Goal: Book appointment/travel/reservation

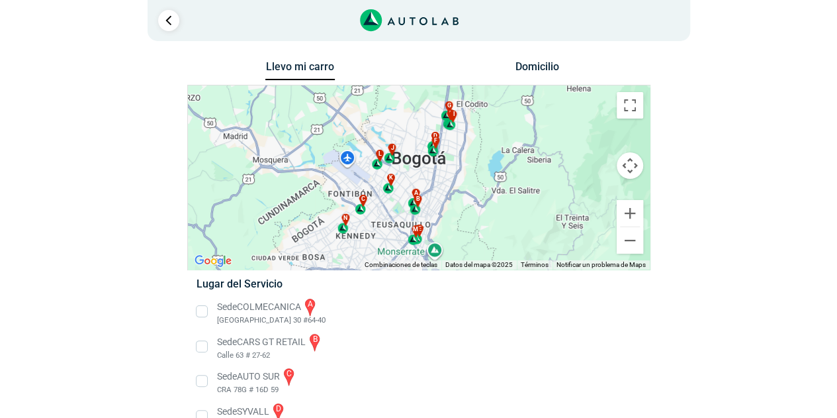
click at [636, 171] on button "Controles de visualización del mapa" at bounding box center [630, 165] width 26 height 26
click at [603, 136] on button "Ampliar" at bounding box center [597, 132] width 26 height 26
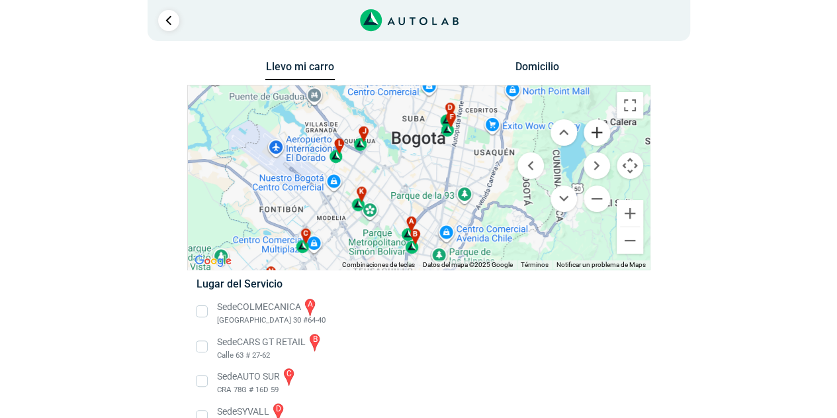
click at [603, 136] on button "Ampliar" at bounding box center [597, 132] width 26 height 26
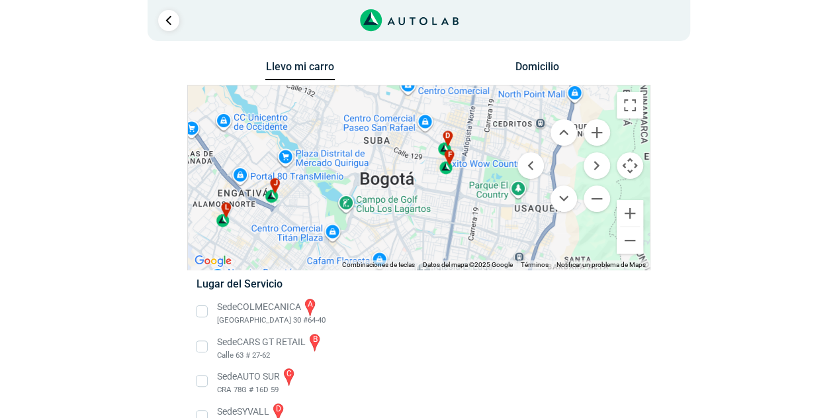
drag, startPoint x: 467, startPoint y: 148, endPoint x: 437, endPoint y: 236, distance: 93.2
click at [437, 236] on div "a b c d e f g" at bounding box center [419, 177] width 462 height 184
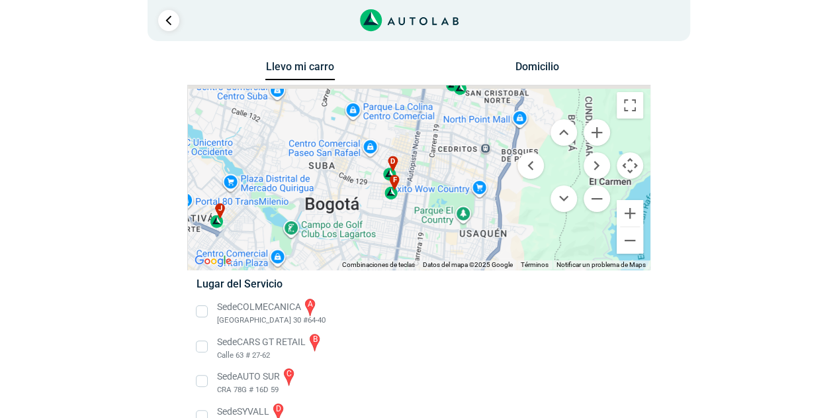
drag, startPoint x: 415, startPoint y: 195, endPoint x: 359, endPoint y: 207, distance: 57.4
click at [359, 207] on div "a b c d e f g" at bounding box center [419, 177] width 462 height 184
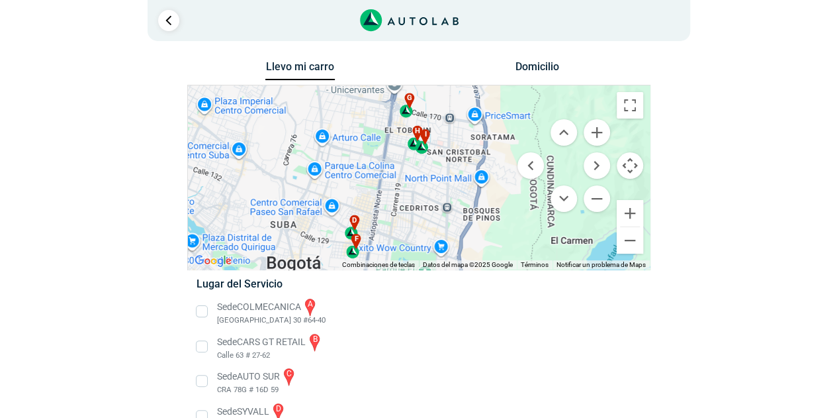
drag, startPoint x: 453, startPoint y: 162, endPoint x: 414, endPoint y: 220, distance: 70.3
click at [414, 220] on div "a b c d e f g" at bounding box center [419, 177] width 462 height 184
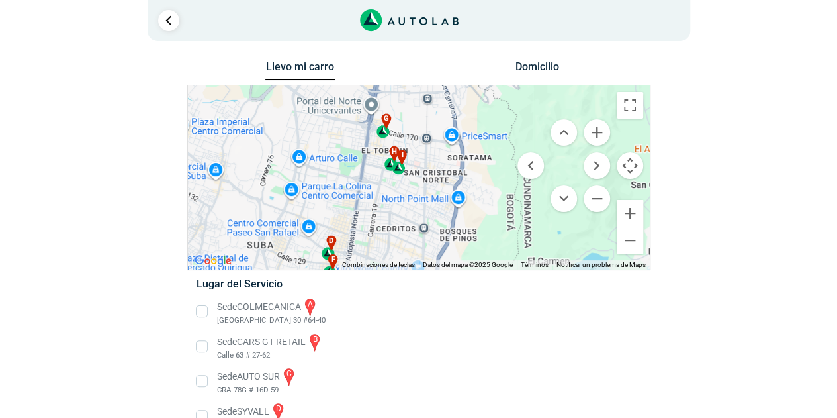
drag, startPoint x: 429, startPoint y: 187, endPoint x: 402, endPoint y: 211, distance: 35.7
click at [402, 211] on div "a b c d e f g" at bounding box center [419, 177] width 462 height 184
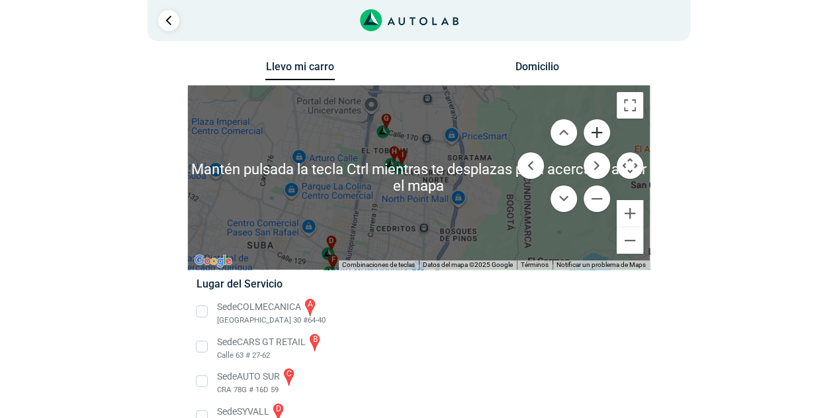
click at [600, 129] on button "Ampliar" at bounding box center [597, 132] width 26 height 26
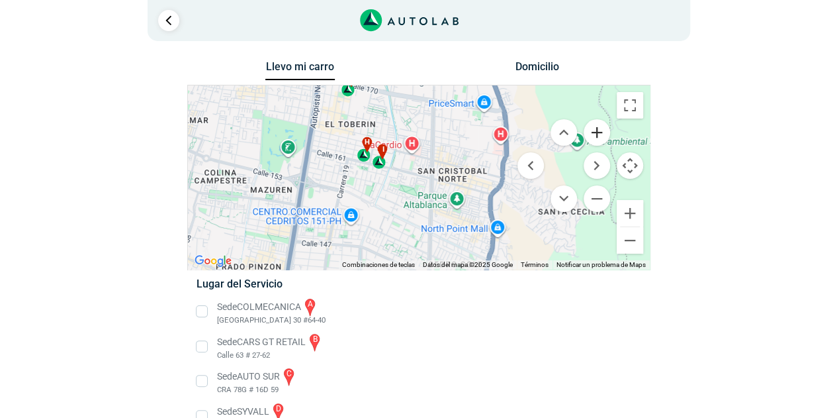
click at [598, 129] on button "Ampliar" at bounding box center [597, 132] width 26 height 26
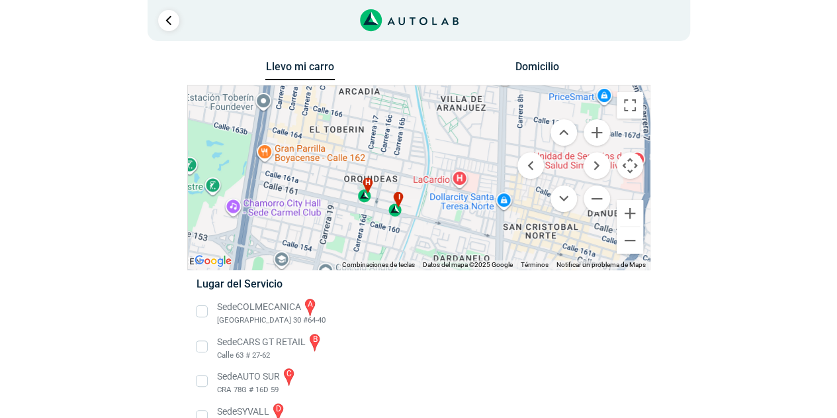
drag, startPoint x: 379, startPoint y: 166, endPoint x: 442, endPoint y: 234, distance: 92.3
click at [442, 234] on div "a b c d e f g" at bounding box center [419, 177] width 462 height 184
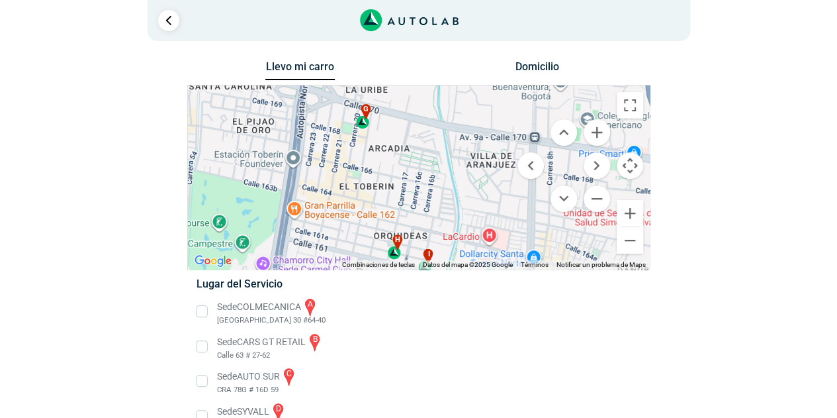
drag, startPoint x: 406, startPoint y: 157, endPoint x: 431, endPoint y: 211, distance: 59.6
click at [431, 211] on div "a b c d e f g" at bounding box center [419, 177] width 462 height 184
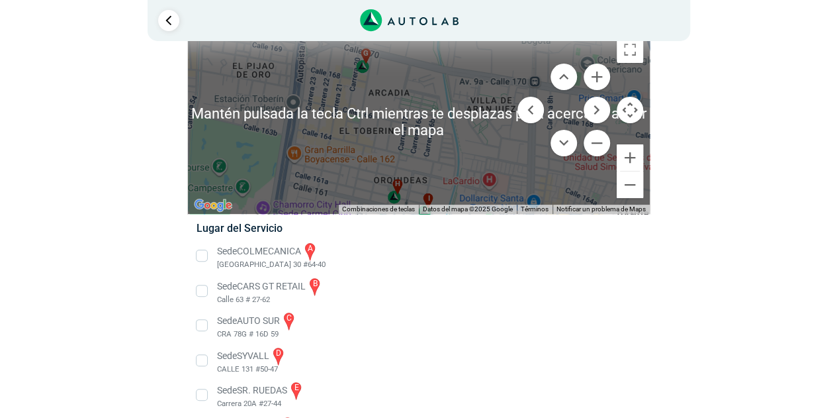
scroll to position [66, 0]
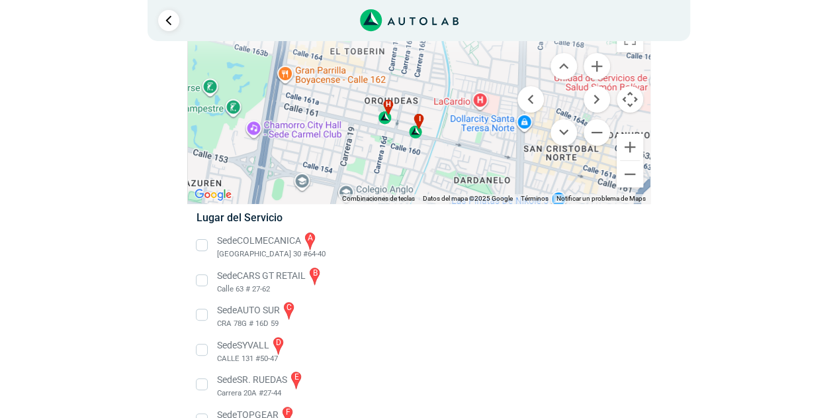
drag, startPoint x: 416, startPoint y: 167, endPoint x: 406, endPoint y: 97, distance: 71.4
click at [406, 97] on div "a b c d e f g" at bounding box center [419, 111] width 462 height 184
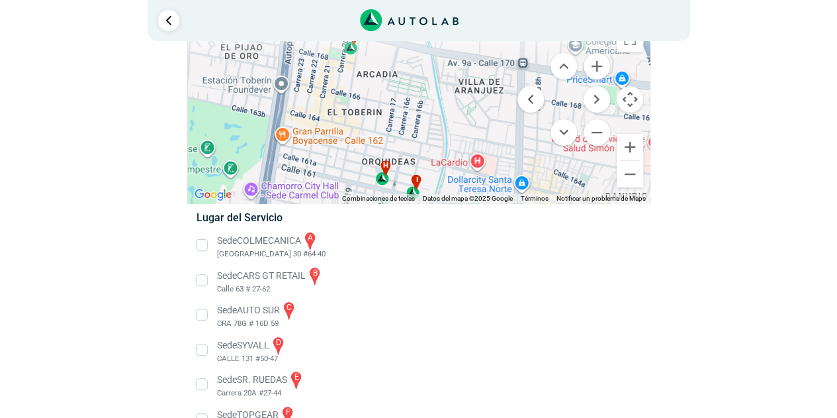
drag, startPoint x: 397, startPoint y: 118, endPoint x: 376, endPoint y: 159, distance: 46.2
click at [393, 181] on div "a b c d e f g" at bounding box center [419, 111] width 462 height 184
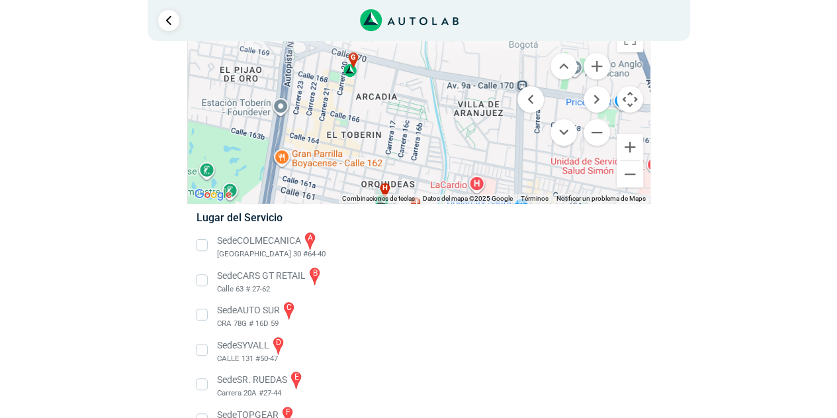
drag, startPoint x: 342, startPoint y: 107, endPoint x: 347, endPoint y: 124, distance: 17.8
click at [342, 133] on div "a b c d e f g" at bounding box center [419, 111] width 462 height 184
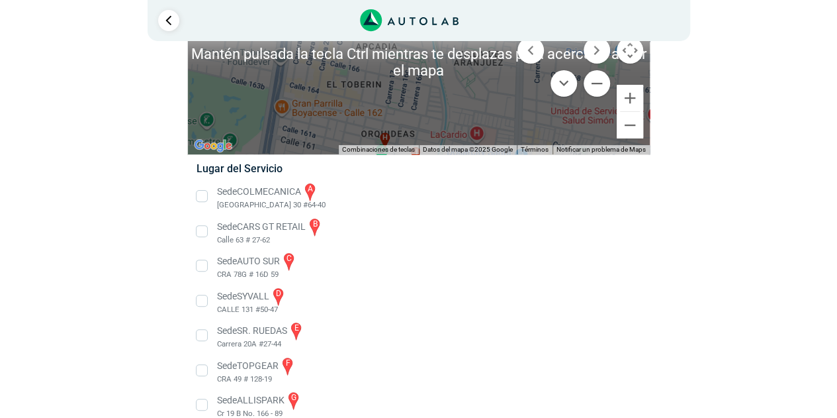
scroll to position [132, 0]
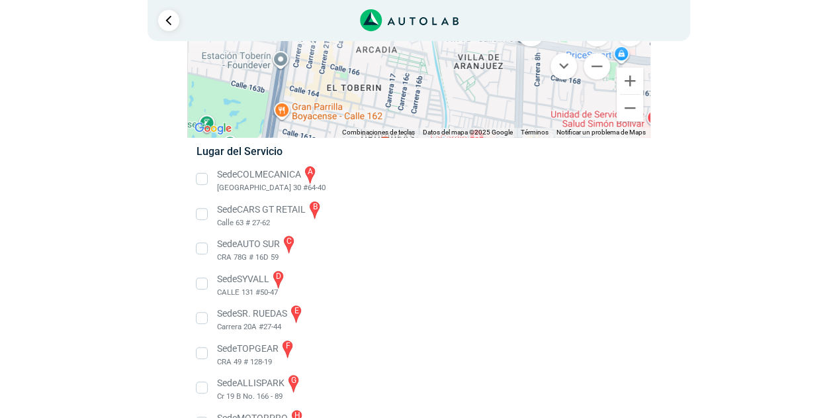
drag, startPoint x: 450, startPoint y: 87, endPoint x: 449, endPoint y: 107, distance: 19.9
click at [449, 107] on div "a b c d e f g" at bounding box center [419, 45] width 462 height 184
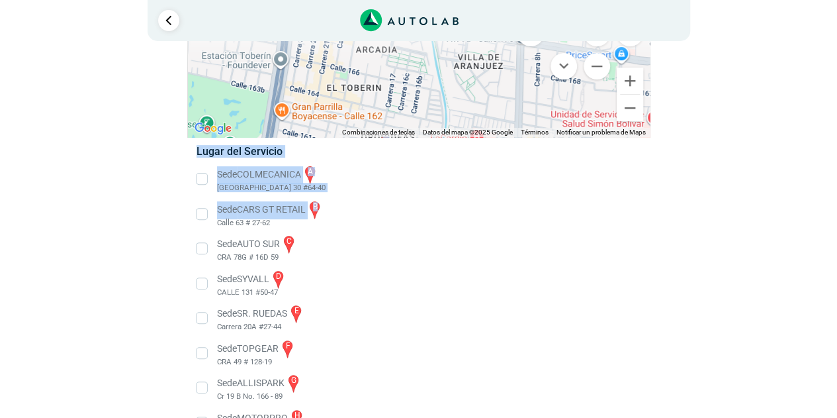
drag, startPoint x: 781, startPoint y: 87, endPoint x: 749, endPoint y: 171, distance: 89.9
click at [782, 205] on div "Llevo mi carro [GEOGRAPHIC_DATA] ← Mover a la izquierda → Mover a la derecha ↑ …" at bounding box center [419, 294] width 794 height 738
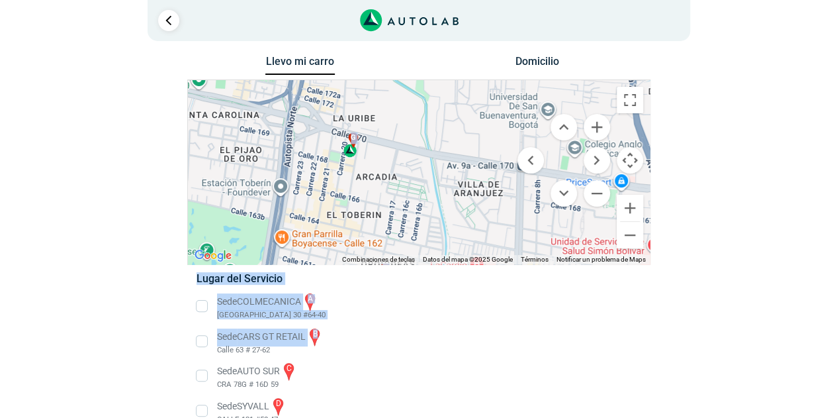
scroll to position [0, 0]
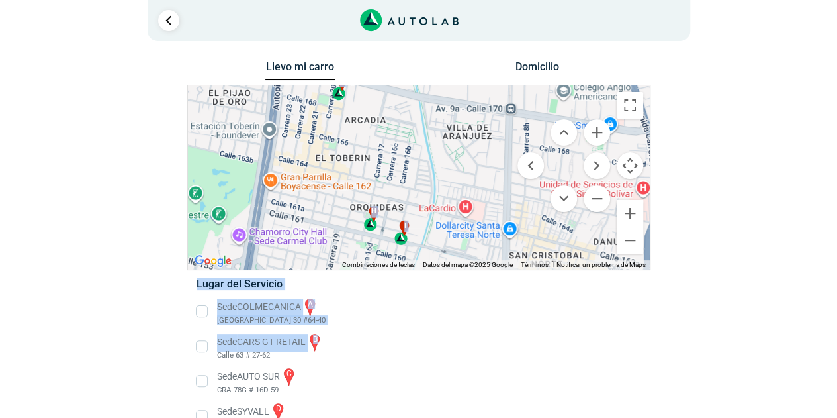
drag, startPoint x: 384, startPoint y: 191, endPoint x: 371, endPoint y: 124, distance: 68.7
click at [371, 124] on div "a b c d e f g" at bounding box center [419, 177] width 462 height 184
click at [370, 228] on div "h" at bounding box center [370, 218] width 15 height 25
